Goal: Task Accomplishment & Management: Use online tool/utility

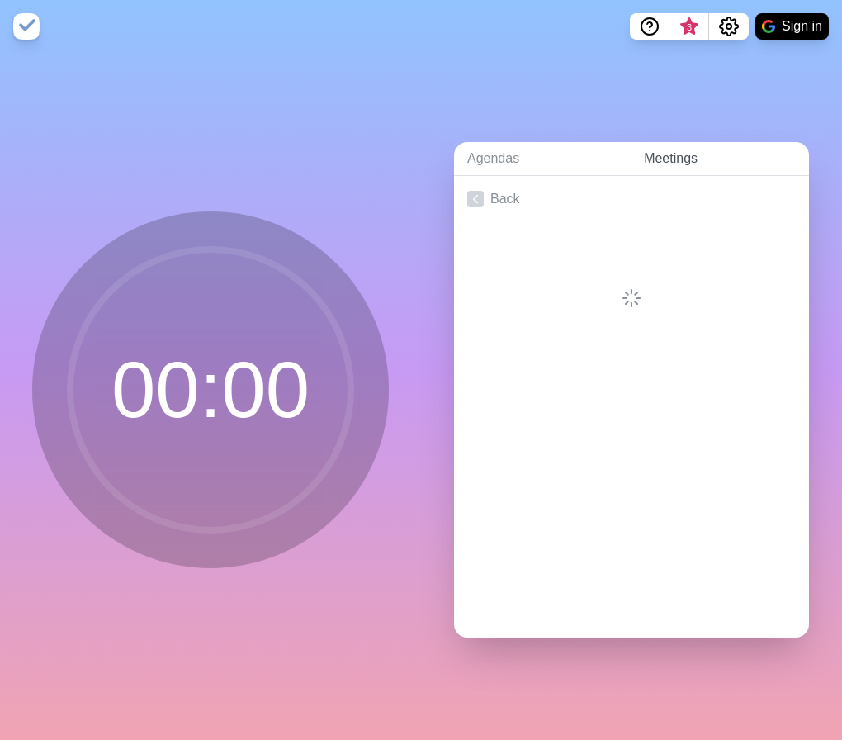
click at [654, 156] on link "Meetings" at bounding box center [720, 159] width 178 height 34
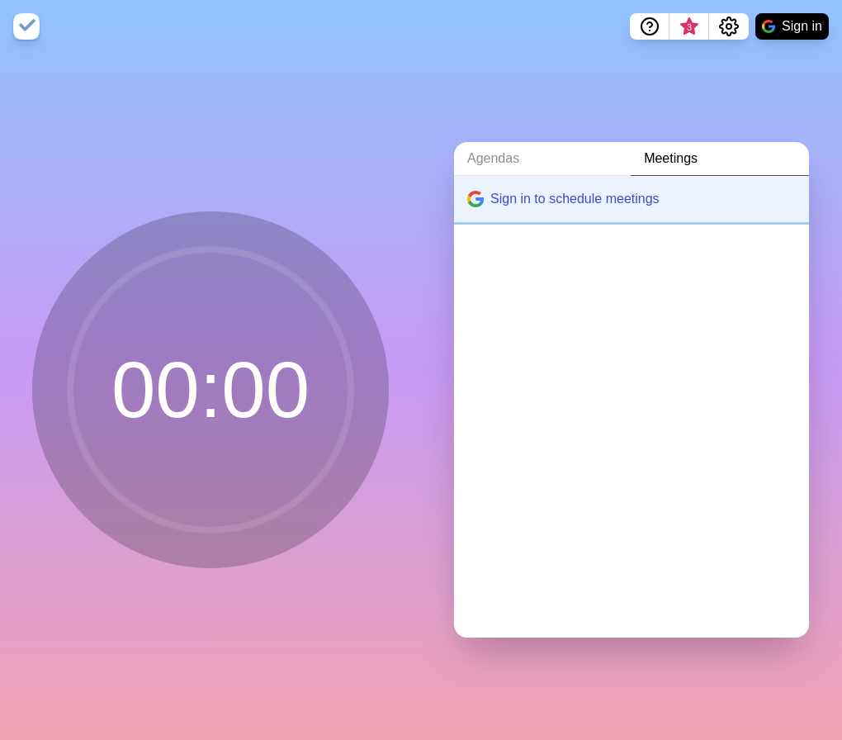
click at [564, 196] on button "Sign in to schedule meetings" at bounding box center [631, 199] width 355 height 46
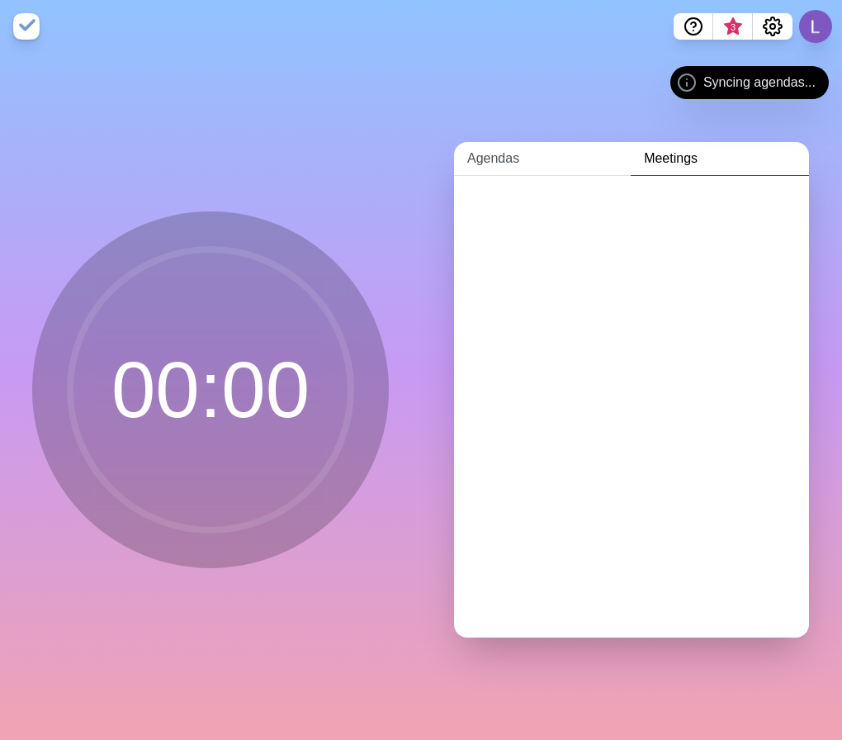
click at [514, 160] on link "Agendas" at bounding box center [542, 159] width 177 height 34
click at [519, 182] on link "Create an Agenda" at bounding box center [631, 199] width 355 height 46
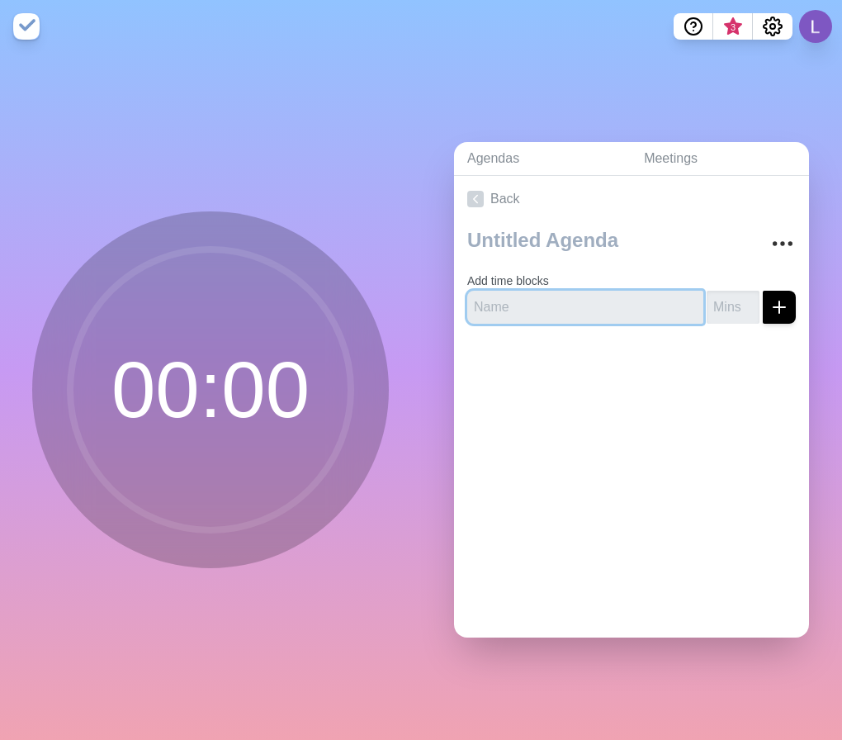
drag, startPoint x: 524, startPoint y: 296, endPoint x: 514, endPoint y: 280, distance: 19.3
click at [523, 295] on input "text" at bounding box center [585, 307] width 236 height 33
paste input "ntro (2 min"
type input "Intro (2 min"
click at [711, 305] on input "number" at bounding box center [733, 307] width 53 height 33
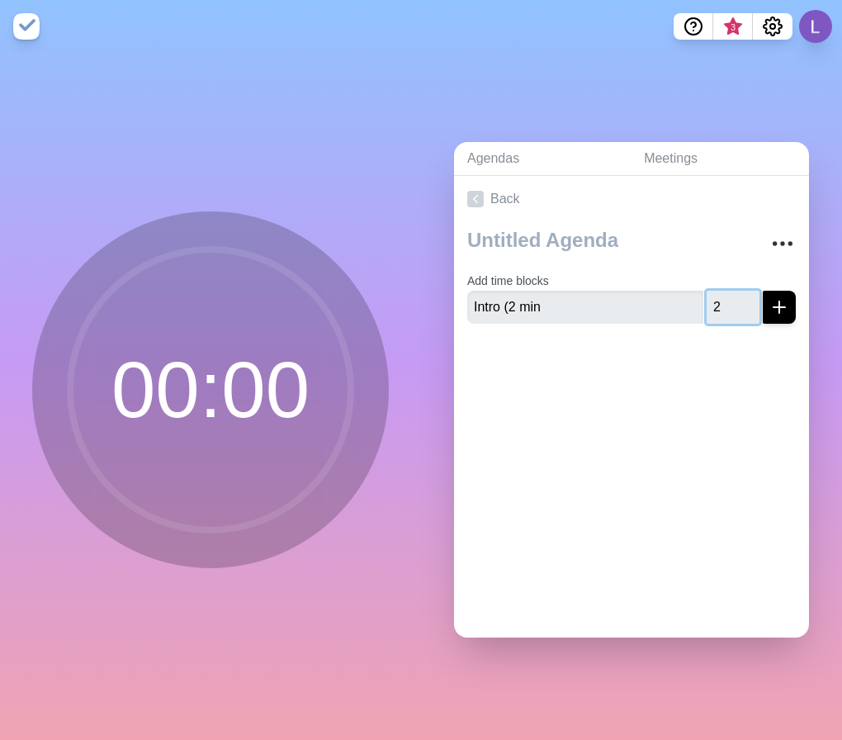
type input "2"
click at [594, 308] on input "Intro (2 min" at bounding box center [585, 307] width 236 height 33
drag, startPoint x: 504, startPoint y: 303, endPoint x: 570, endPoint y: 291, distance: 67.0
click at [571, 296] on input "Intro (2 min" at bounding box center [585, 307] width 236 height 33
type input "Intro"
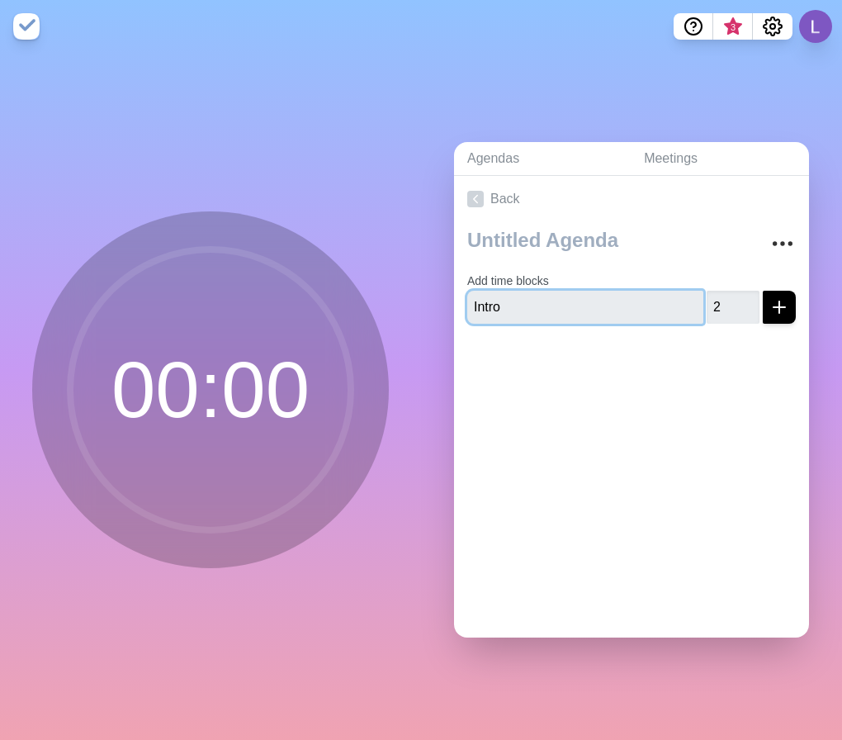
click at [763, 291] on button "submit" at bounding box center [779, 307] width 33 height 33
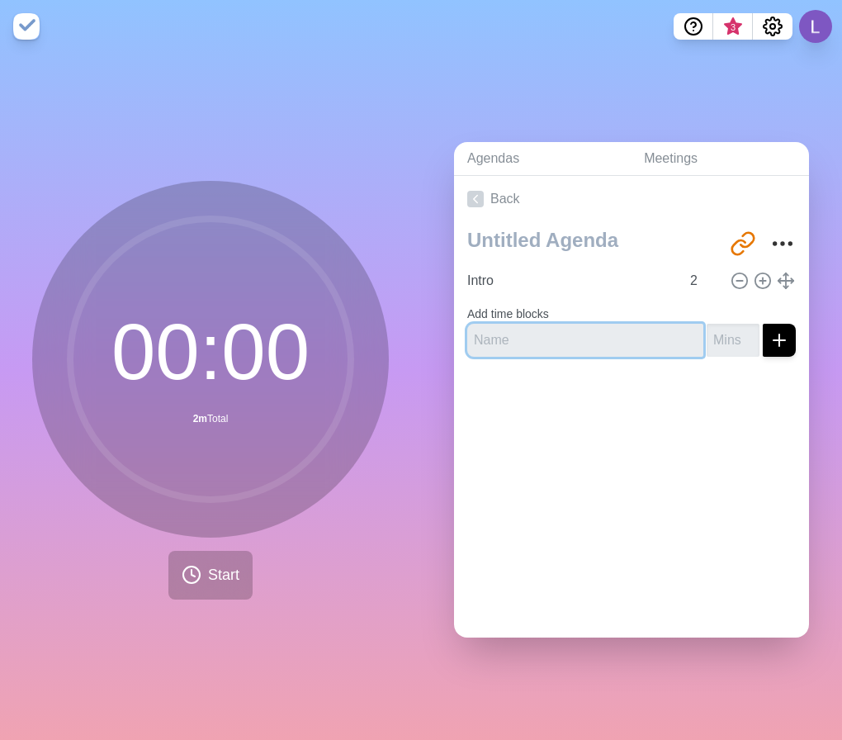
drag, startPoint x: 591, startPoint y: 320, endPoint x: 589, endPoint y: 330, distance: 10.0
click at [592, 324] on input "text" at bounding box center [585, 340] width 236 height 33
paste input "Warm-up breve"
type input "Warm-up breve"
click at [711, 334] on input "number" at bounding box center [733, 340] width 53 height 33
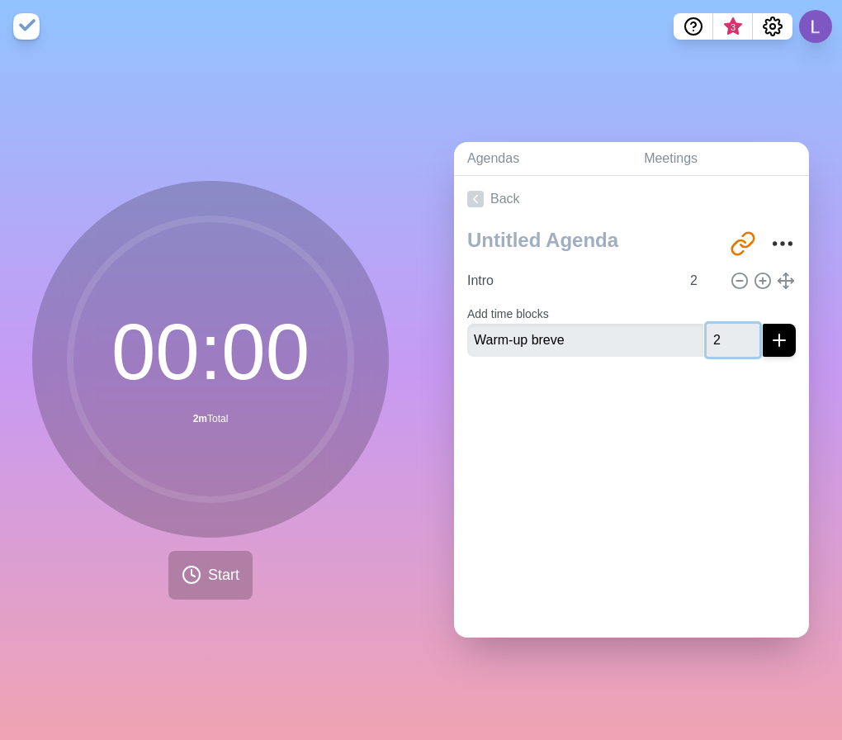
type input "2"
click at [769, 335] on icon "submit" at bounding box center [779, 340] width 20 height 20
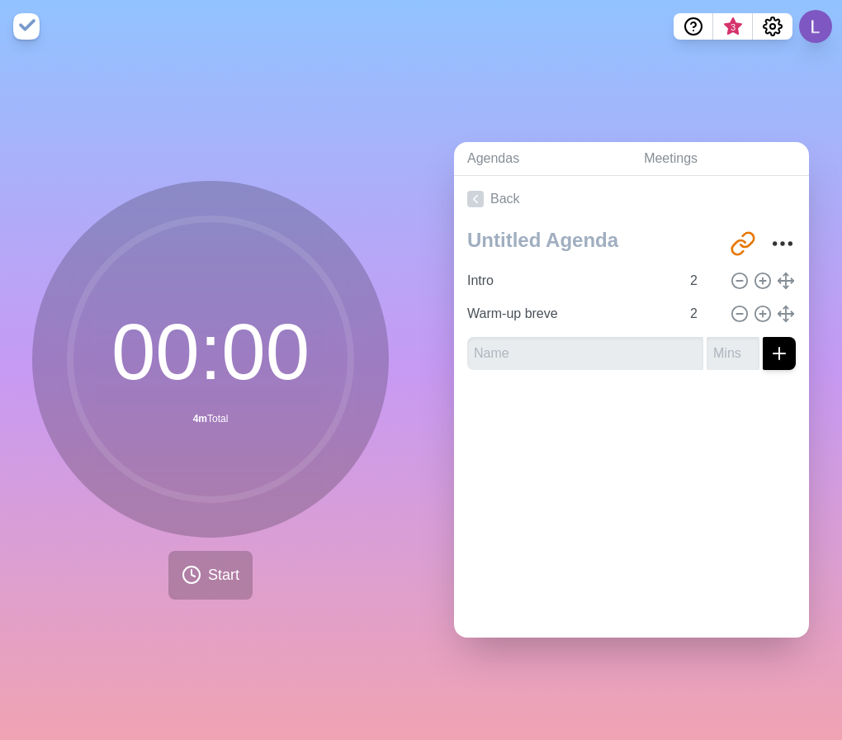
click at [655, 73] on div "Agendas Meetings Back [URL][DOMAIN_NAME] Intro 2 Warm-up breve 2" at bounding box center [631, 396] width 421 height 687
click at [220, 572] on span "Start" at bounding box center [223, 575] width 31 height 22
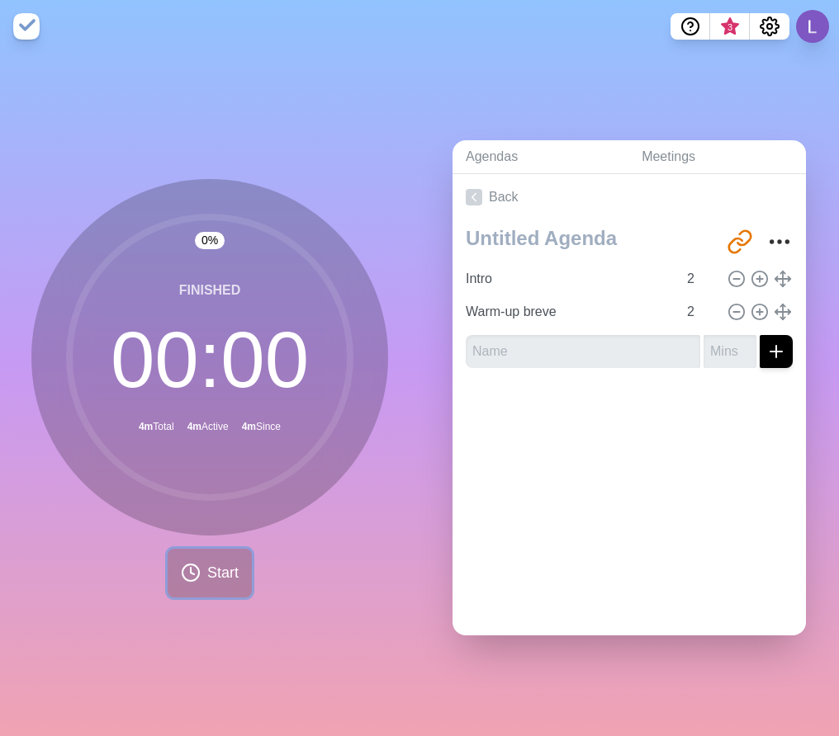
click at [220, 573] on span "Start" at bounding box center [222, 573] width 31 height 22
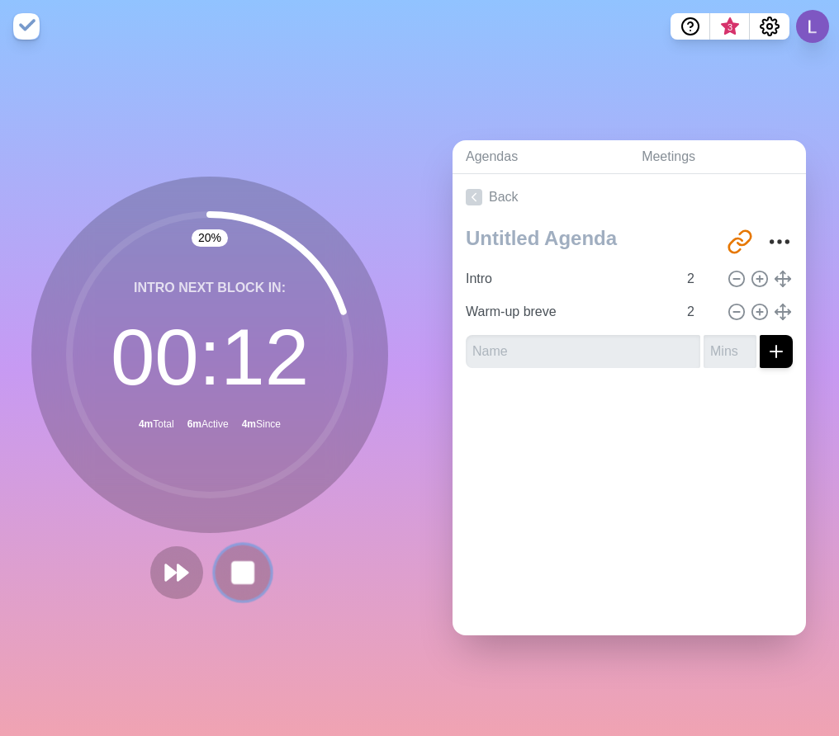
click at [236, 569] on rect at bounding box center [242, 572] width 21 height 21
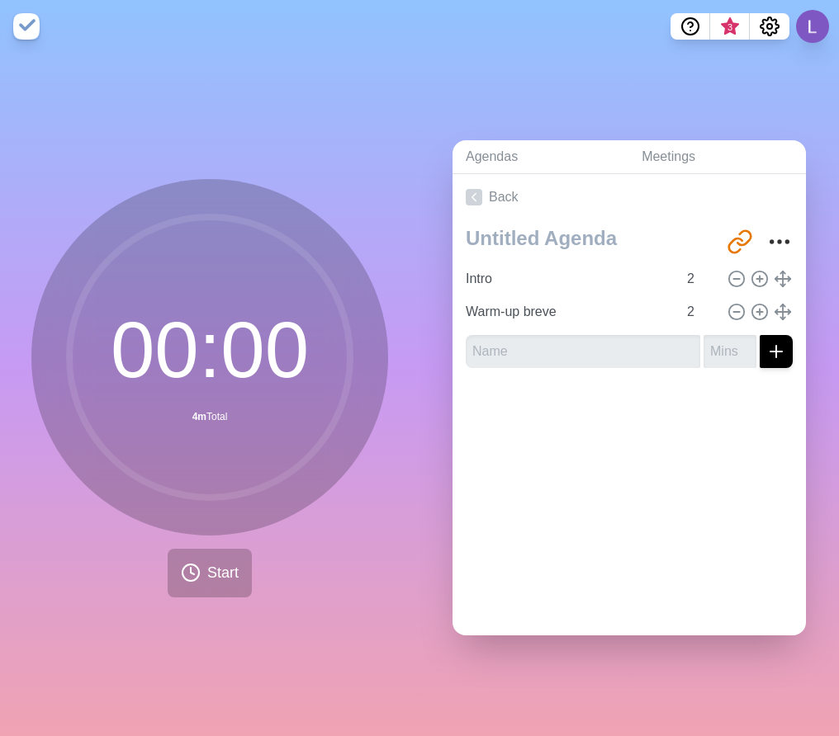
click at [221, 129] on div "00 : 00 4m Total Start" at bounding box center [209, 394] width 419 height 683
click at [703, 155] on link "Meetings" at bounding box center [716, 157] width 177 height 34
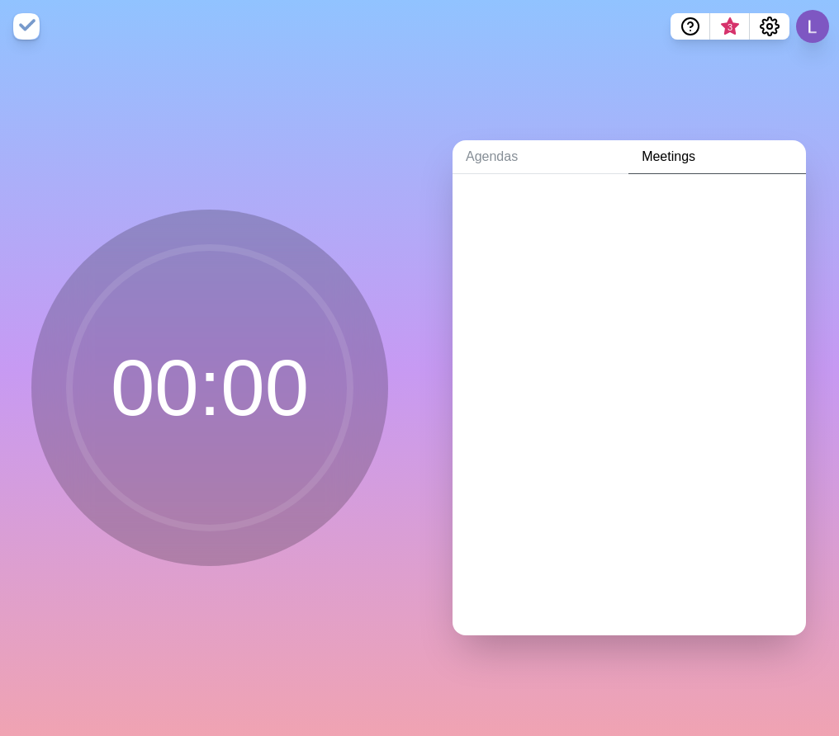
click at [270, 345] on circle at bounding box center [209, 388] width 281 height 281
click at [715, 174] on div at bounding box center [628, 207] width 353 height 66
click at [523, 124] on div "Agendas Meetings" at bounding box center [628, 394] width 419 height 683
click at [505, 154] on link "Agendas" at bounding box center [540, 157] width 176 height 34
click at [586, 184] on link "Create an Agenda" at bounding box center [628, 197] width 353 height 46
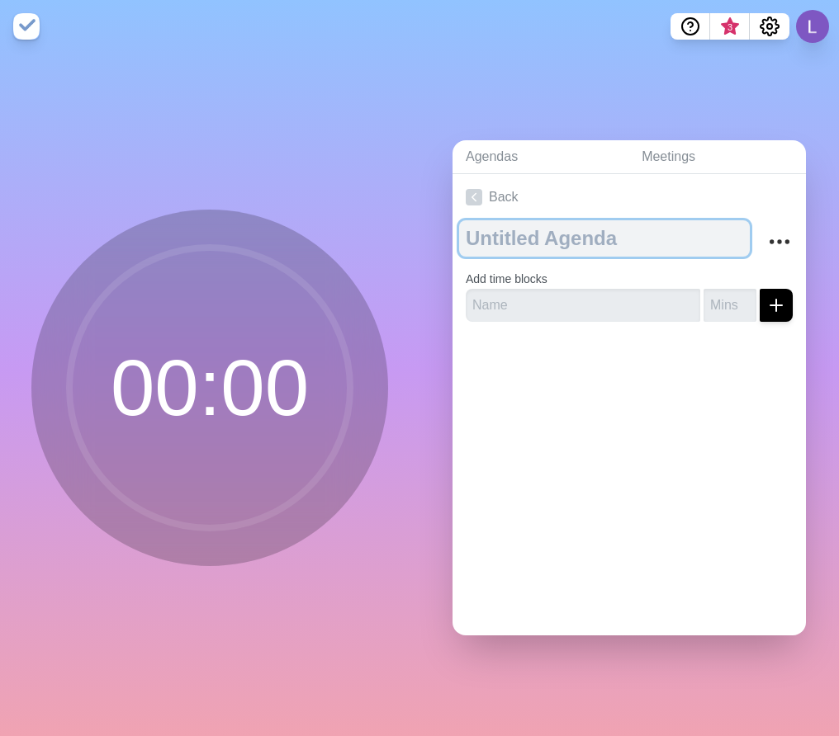
click at [542, 225] on textarea at bounding box center [604, 238] width 291 height 36
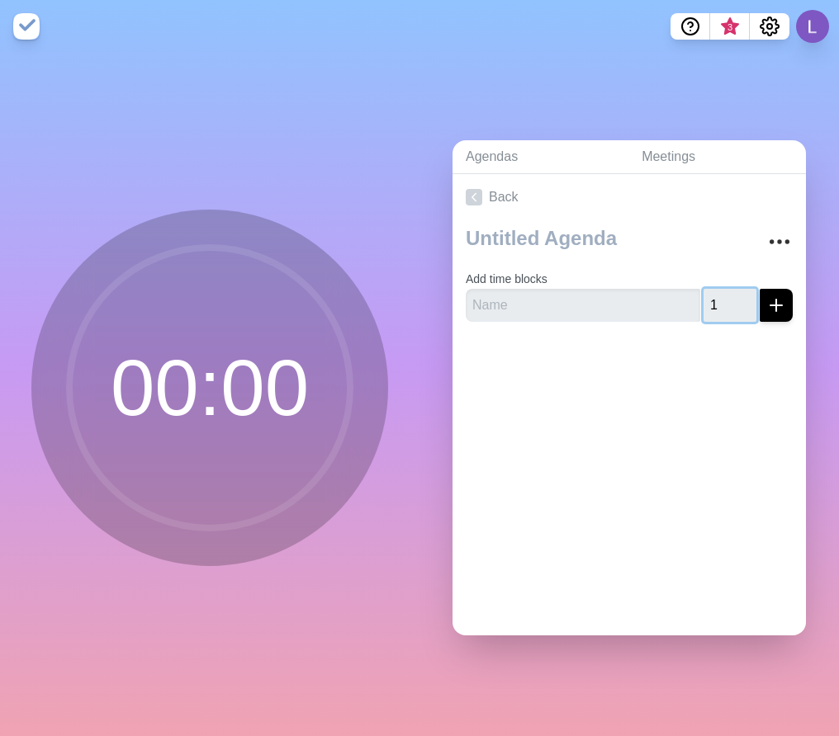
type input "1"
click at [720, 292] on input "1" at bounding box center [729, 305] width 53 height 33
type input "20"
click at [759, 289] on button "submit" at bounding box center [775, 305] width 33 height 33
click at [584, 289] on input "text" at bounding box center [583, 305] width 234 height 33
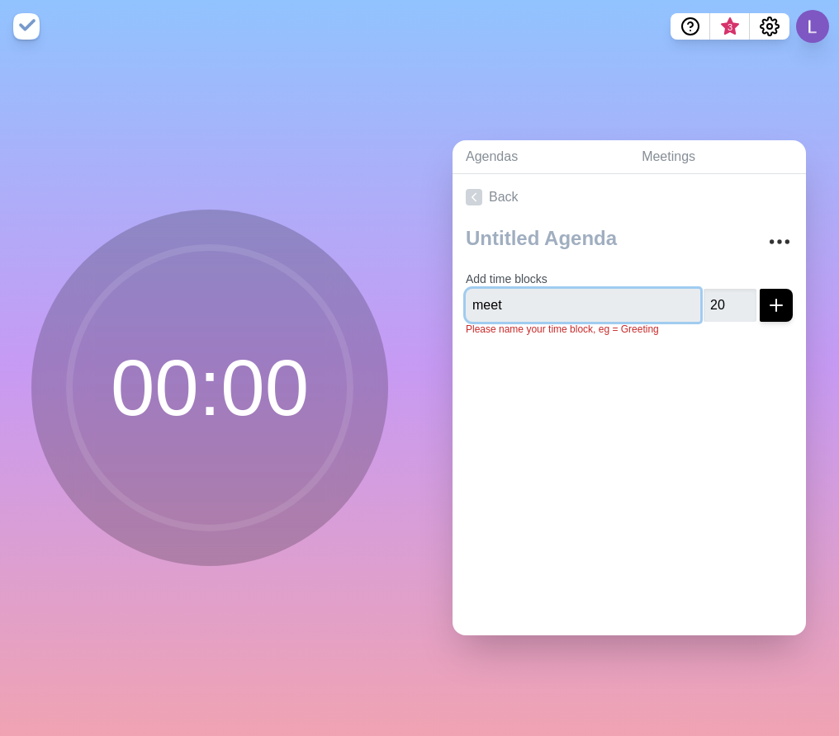
type input "meet"
click at [759, 289] on button "submit" at bounding box center [775, 305] width 33 height 33
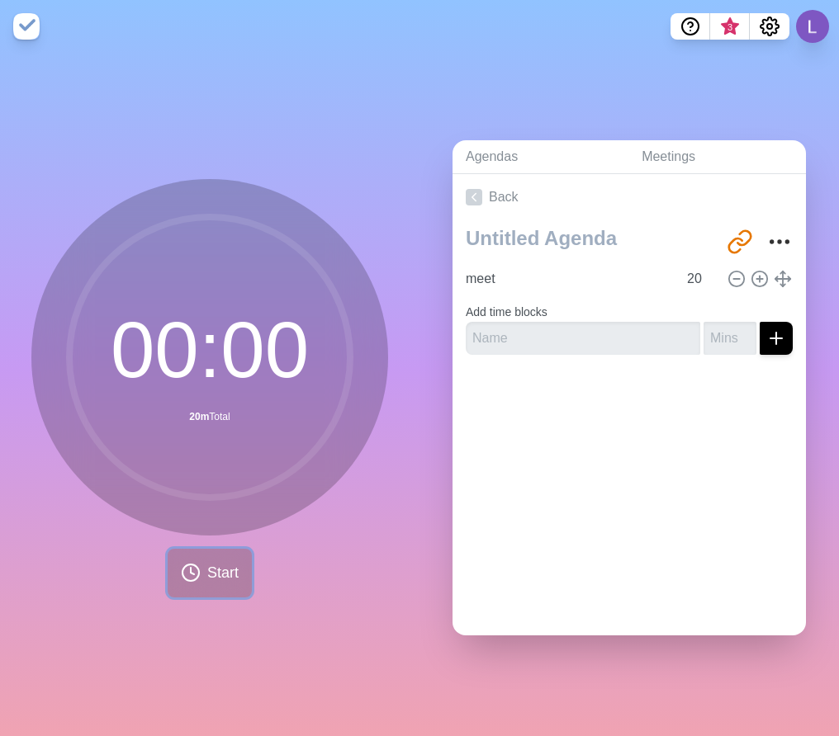
click at [210, 550] on button "Start" at bounding box center [210, 573] width 84 height 49
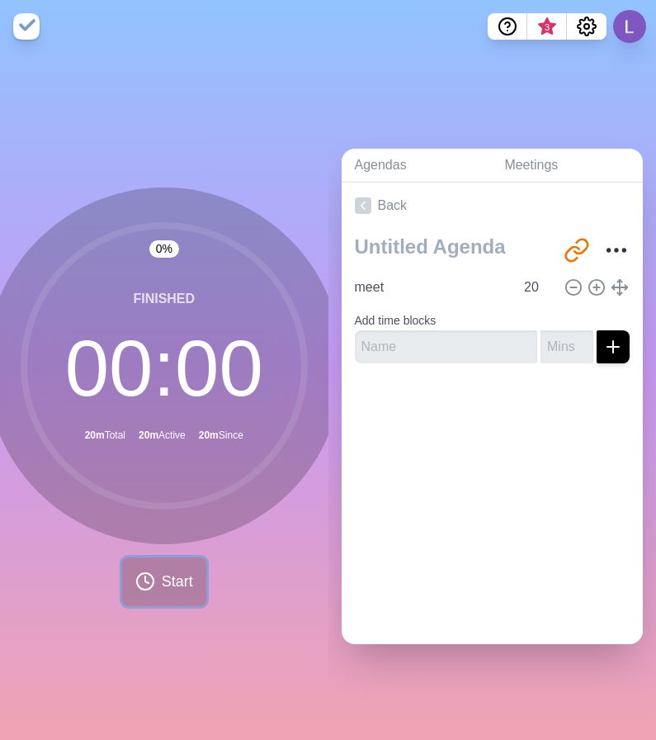
click at [162, 572] on span "Start" at bounding box center [177, 581] width 31 height 22
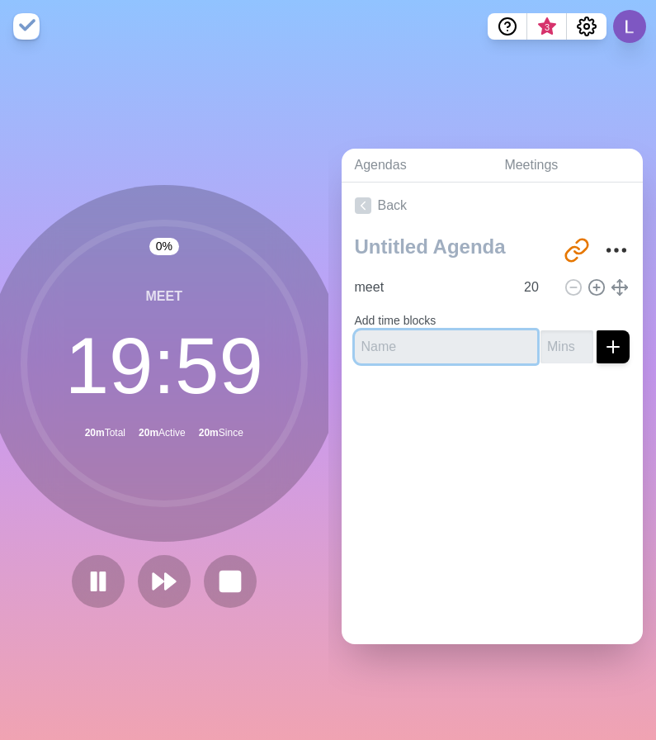
click at [426, 339] on input "text" at bounding box center [446, 346] width 183 height 33
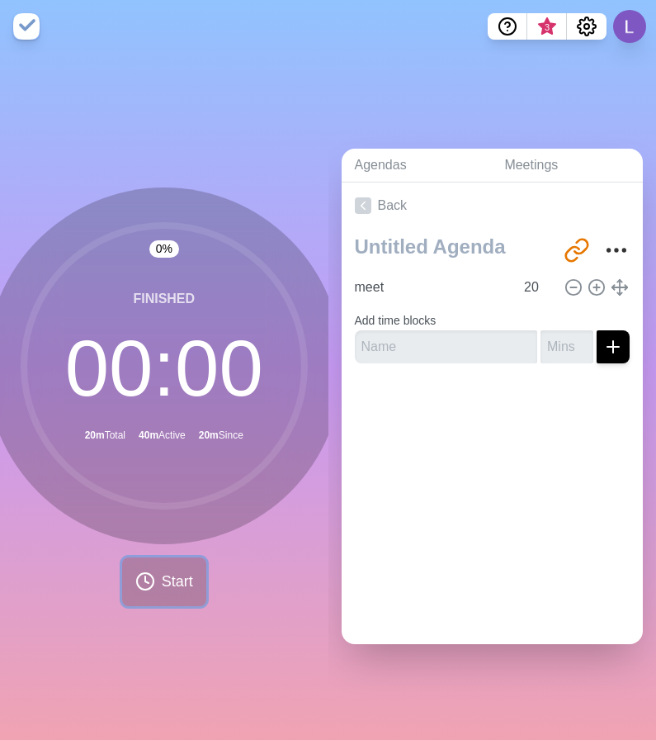
click at [148, 563] on button "Start" at bounding box center [164, 581] width 84 height 49
